Goal: Task Accomplishment & Management: Manage account settings

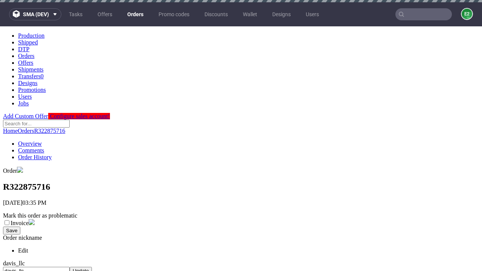
scroll to position [308, 0]
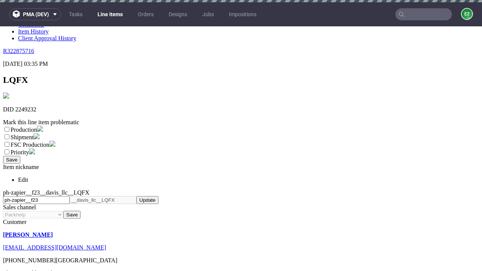
scroll to position [2, 0]
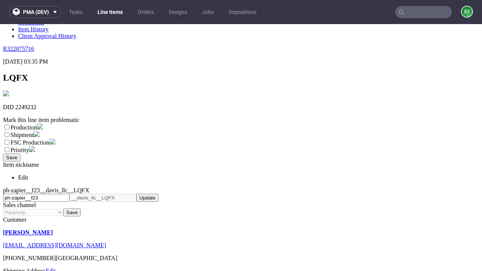
select select "dtp_ca_needed"
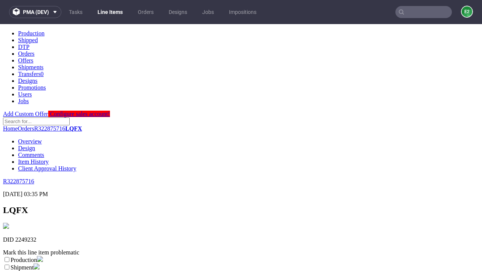
scroll to position [0, 0]
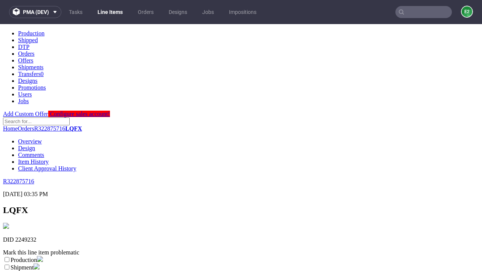
checkbox input "true"
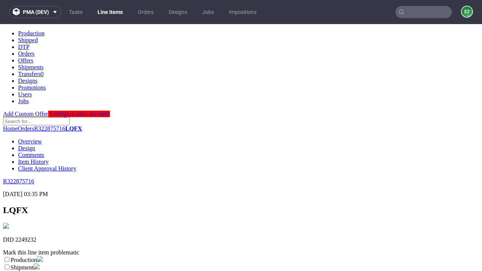
scroll to position [7, 0]
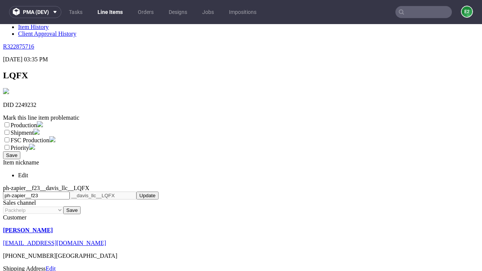
type textarea "test"
